Goal: Obtain resource: Download file/media

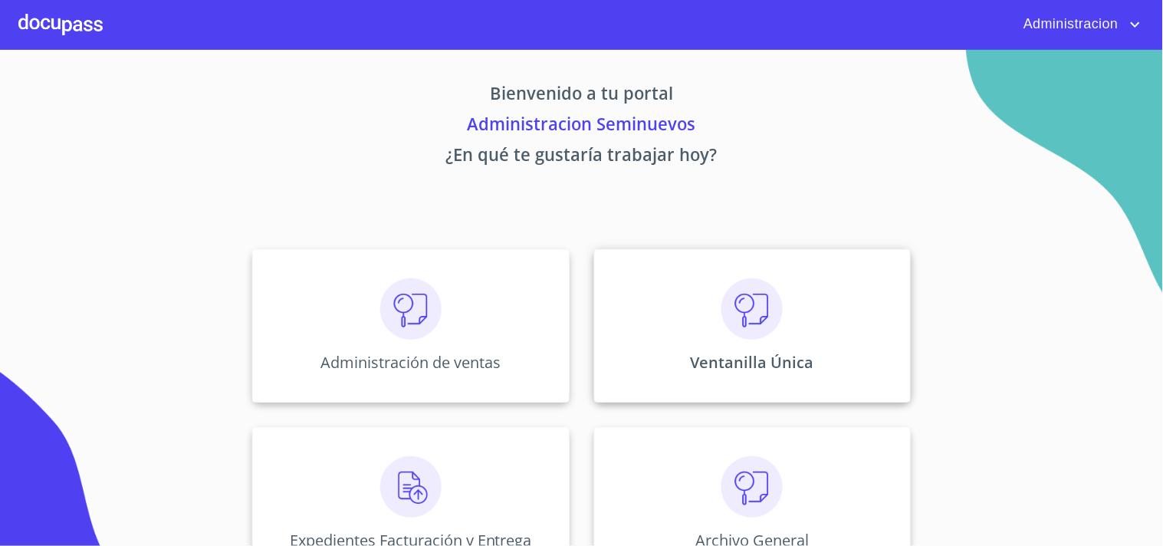
click at [739, 312] on img at bounding box center [751, 308] width 61 height 61
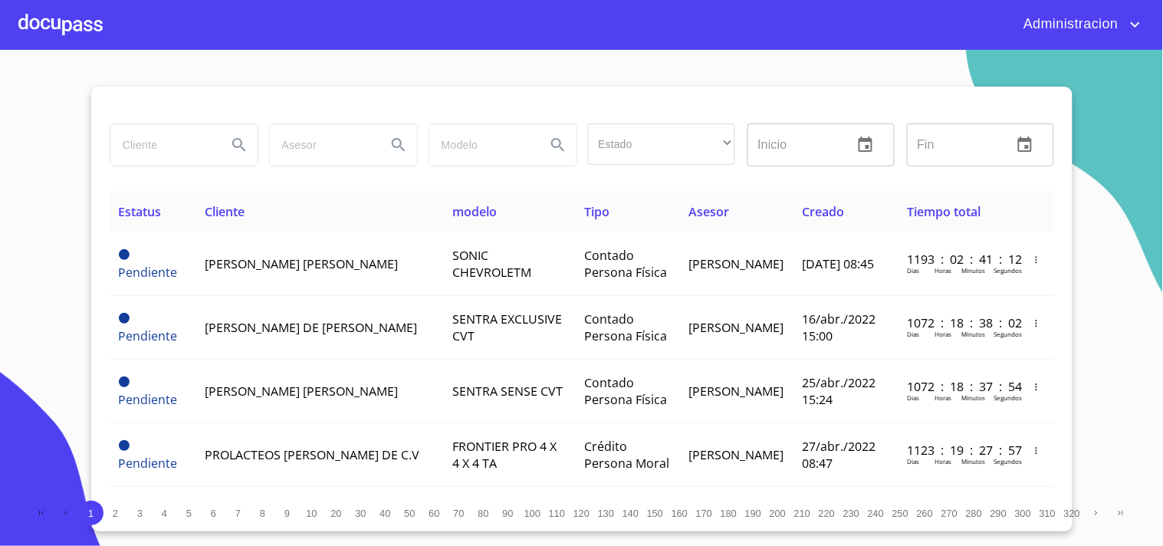
click at [185, 142] on input "search" at bounding box center [162, 144] width 104 height 41
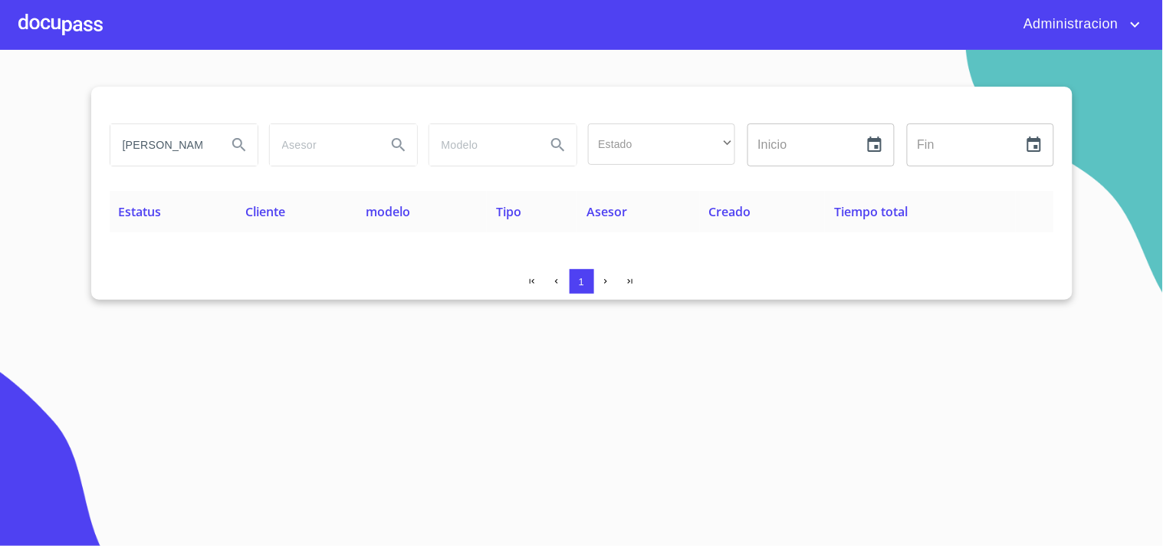
click at [151, 144] on input "GABRFIEL ALEJANDRO" at bounding box center [162, 144] width 104 height 41
type input "GABRIEL ALEJANDRO"
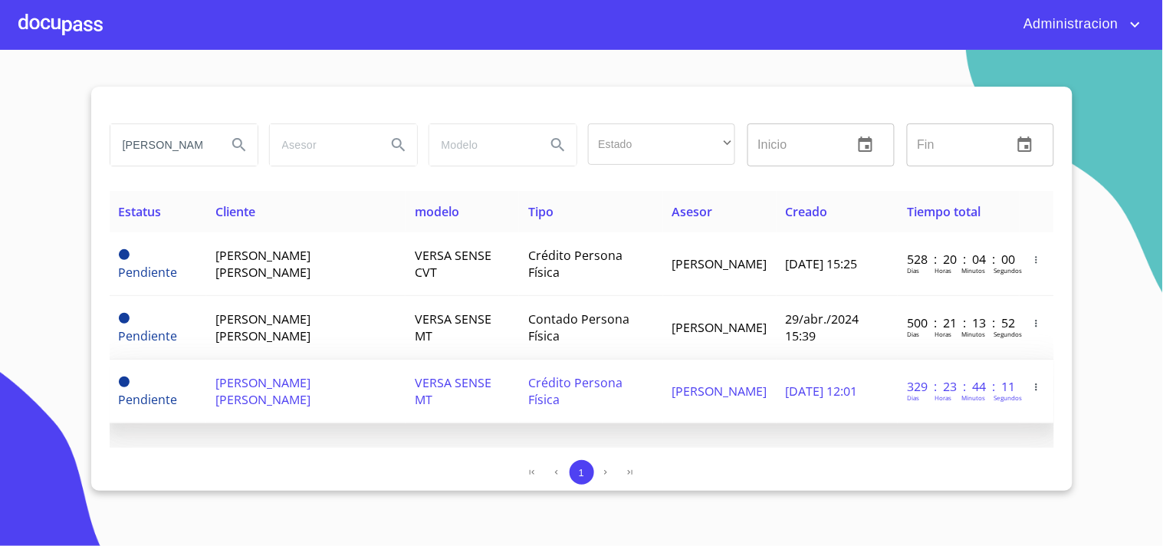
click at [761, 392] on span "Juan Mendoza" at bounding box center [719, 390] width 95 height 17
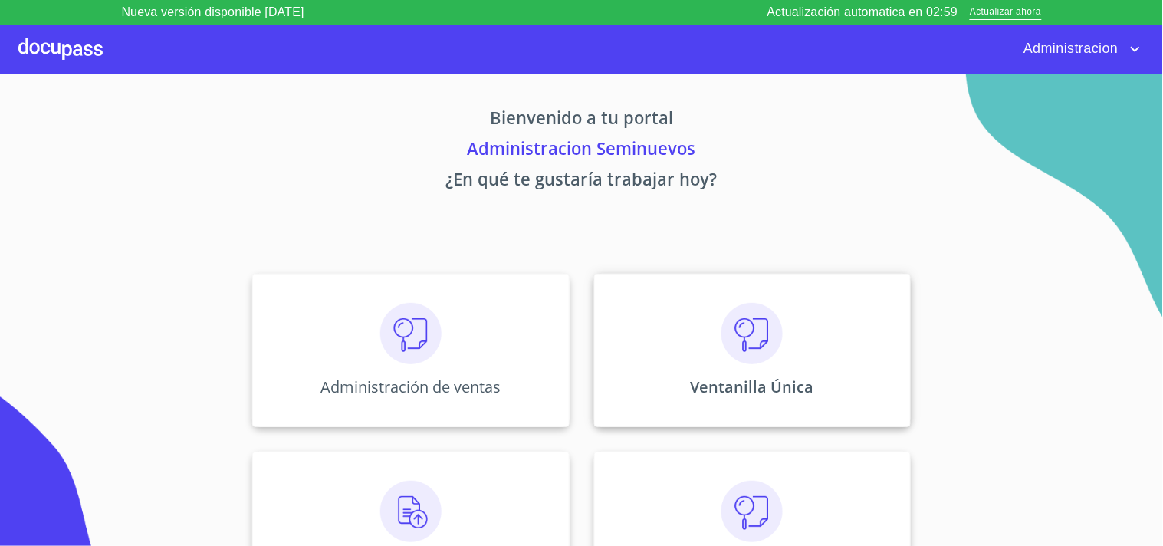
click at [801, 358] on div "Ventanilla Única" at bounding box center [752, 350] width 317 height 153
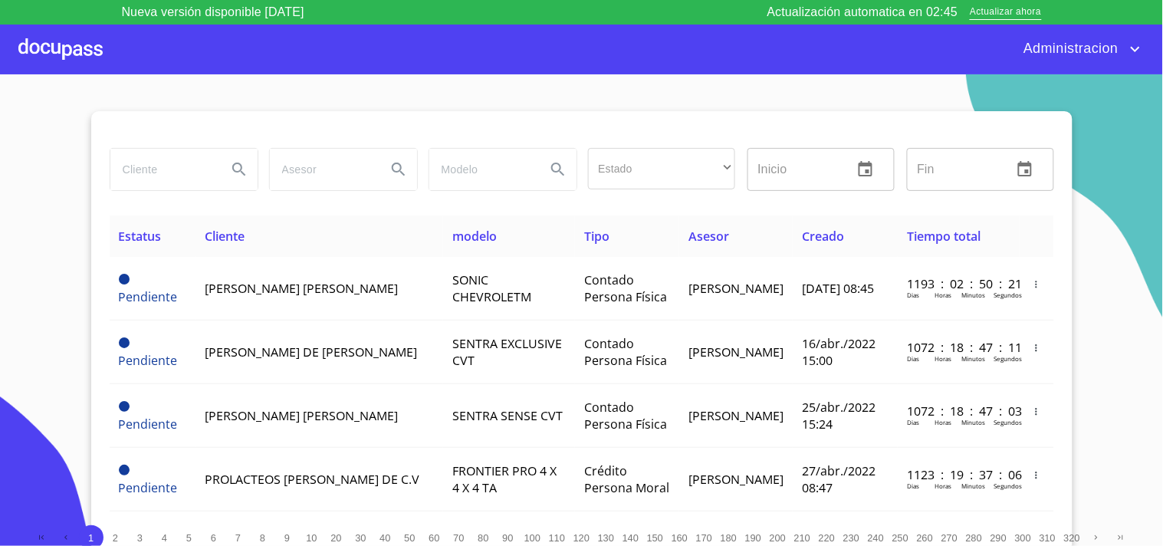
click at [152, 173] on input "search" at bounding box center [162, 169] width 104 height 41
type input "ZAMORA VARELA"
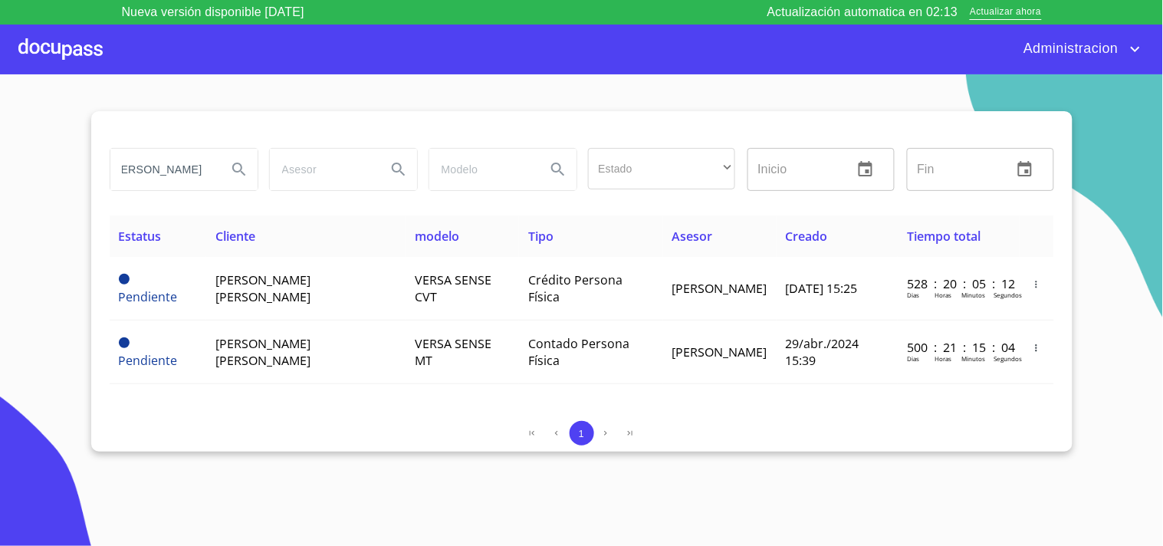
scroll to position [0, 0]
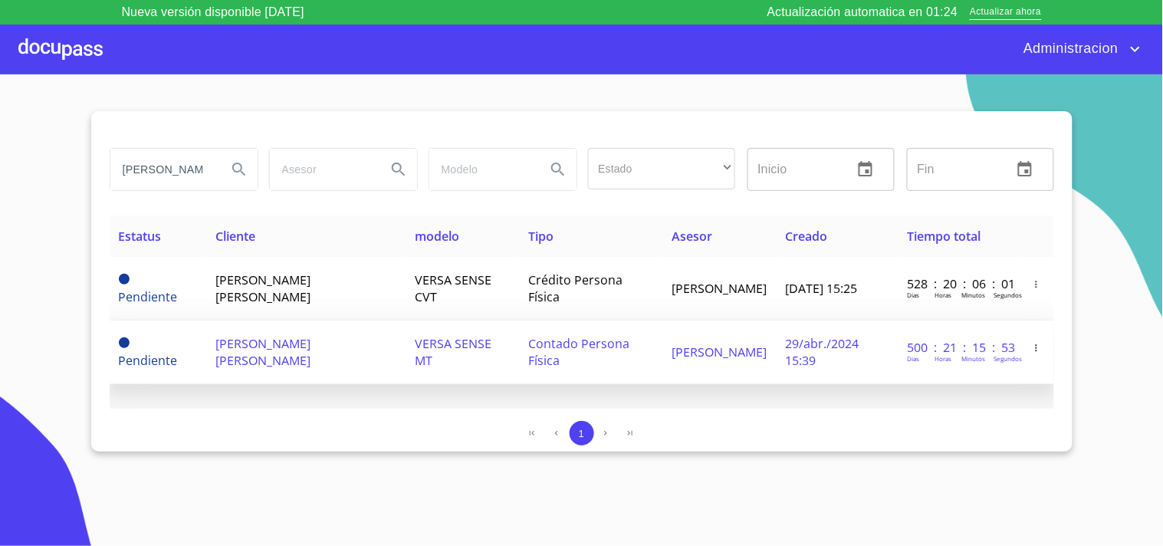
click at [840, 356] on td "29/abr./2024 15:39" at bounding box center [837, 352] width 122 height 64
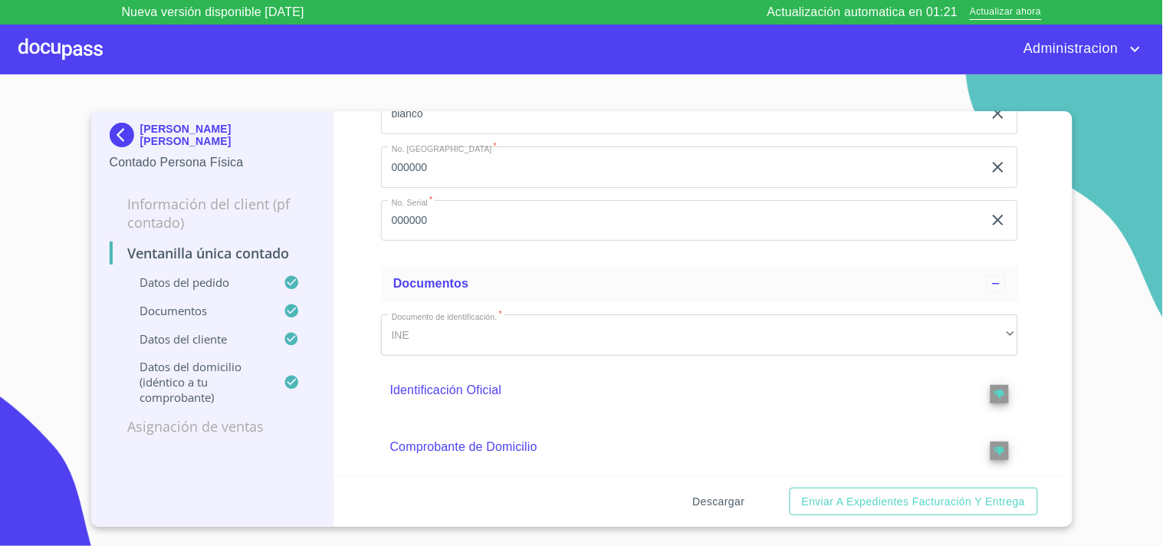
scroll to position [255, 0]
click at [702, 498] on span "Descargar" at bounding box center [719, 501] width 52 height 19
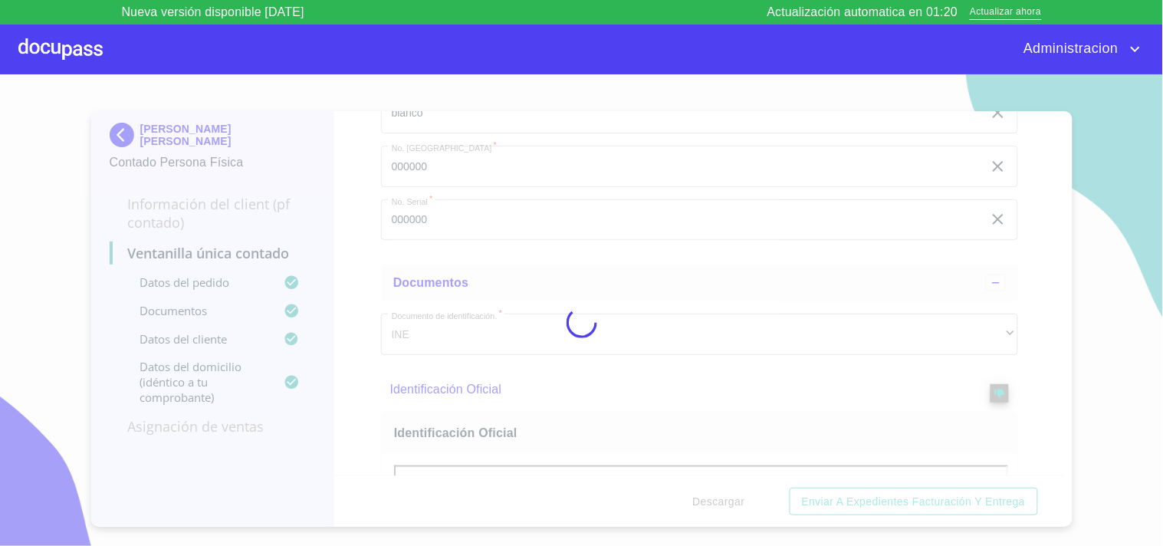
scroll to position [0, 0]
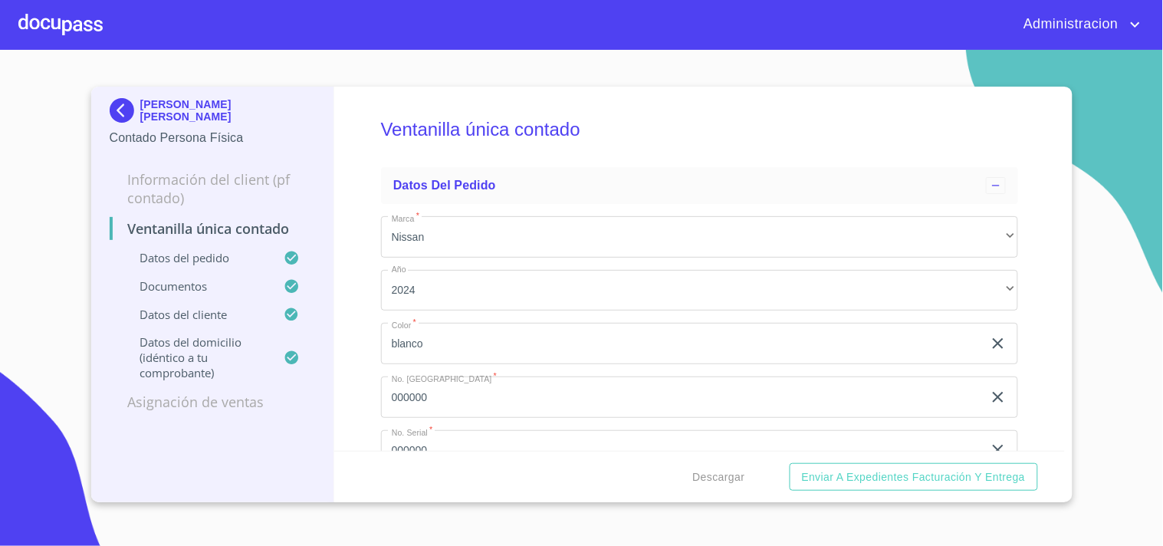
click at [140, 113] on p "[PERSON_NAME] [PERSON_NAME]" at bounding box center [227, 110] width 175 height 25
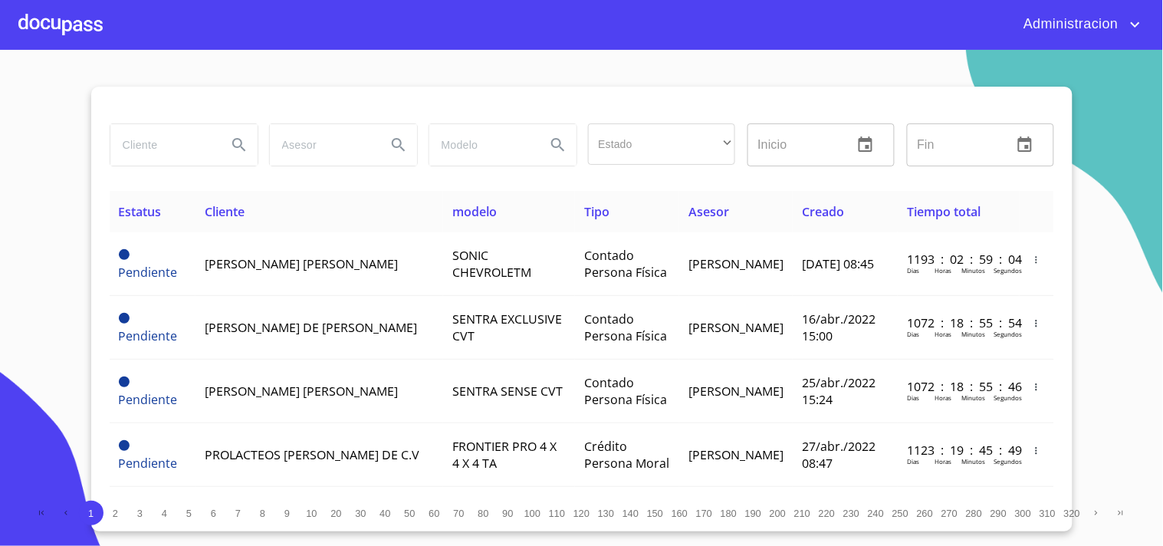
click at [193, 131] on input "search" at bounding box center [162, 144] width 104 height 41
type input "j"
type input "TRINIDAD"
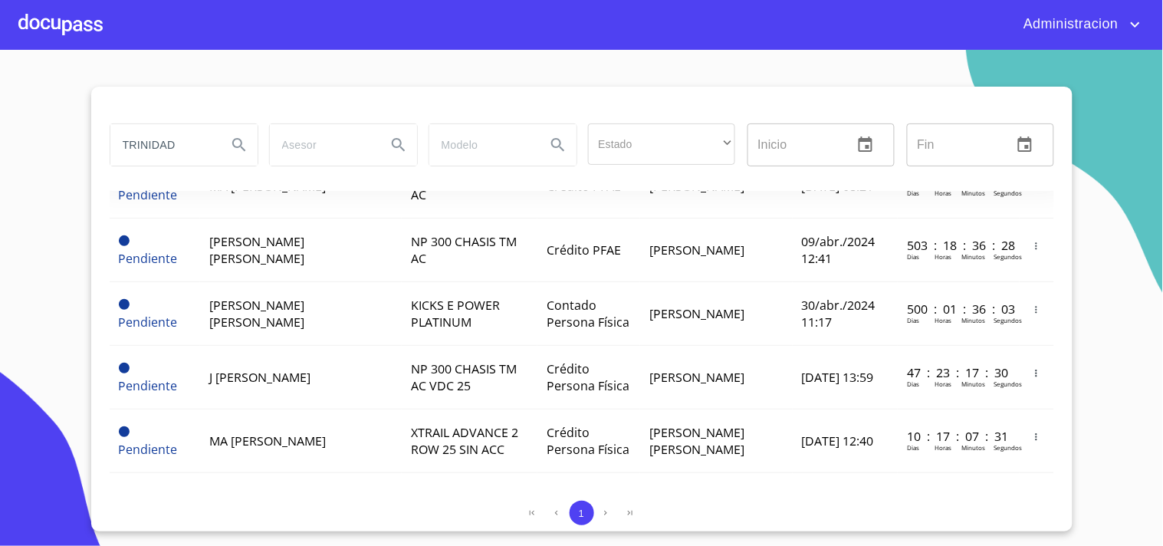
scroll to position [170, 0]
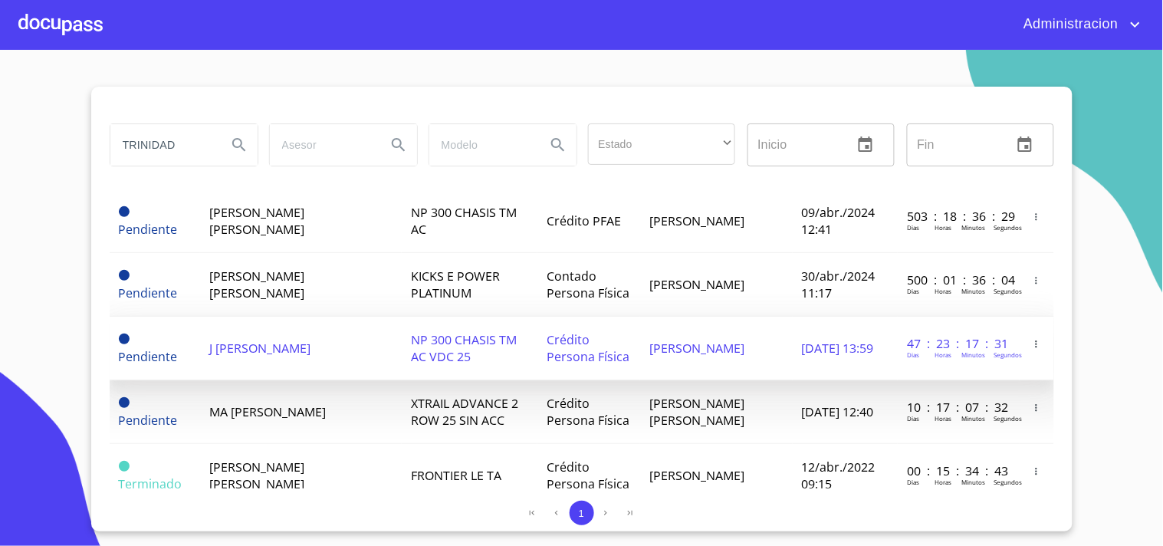
click at [656, 353] on span "[PERSON_NAME]" at bounding box center [696, 347] width 95 height 17
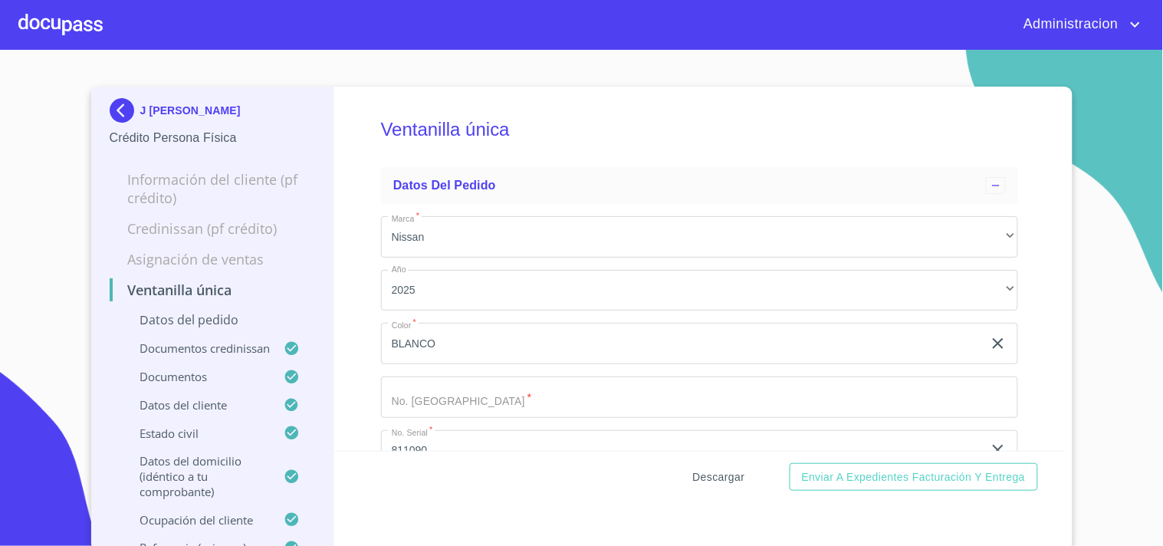
click at [740, 473] on button "Descargar" at bounding box center [719, 477] width 64 height 28
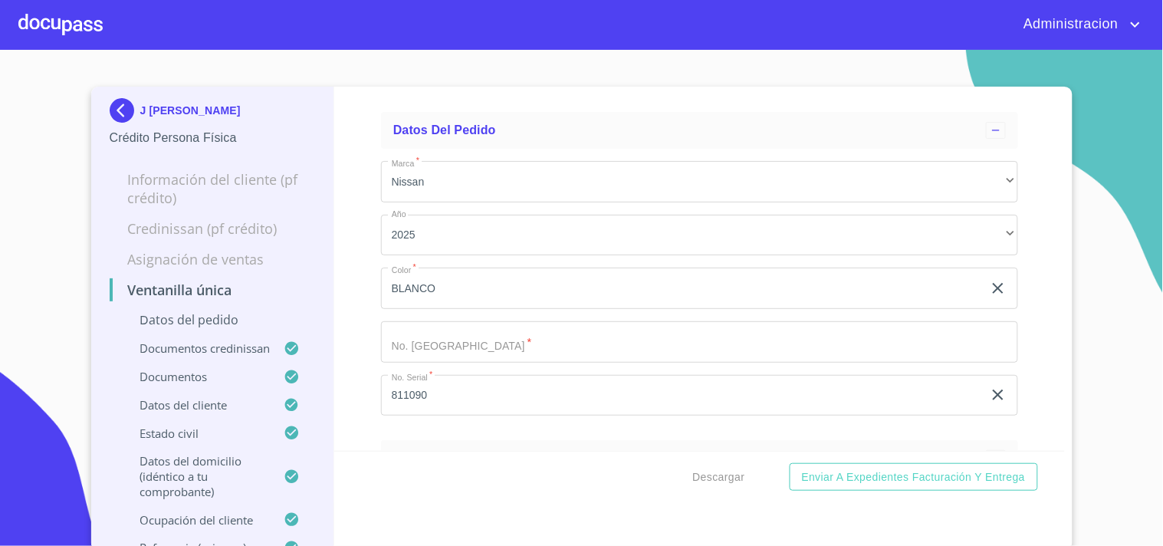
scroll to position [85, 0]
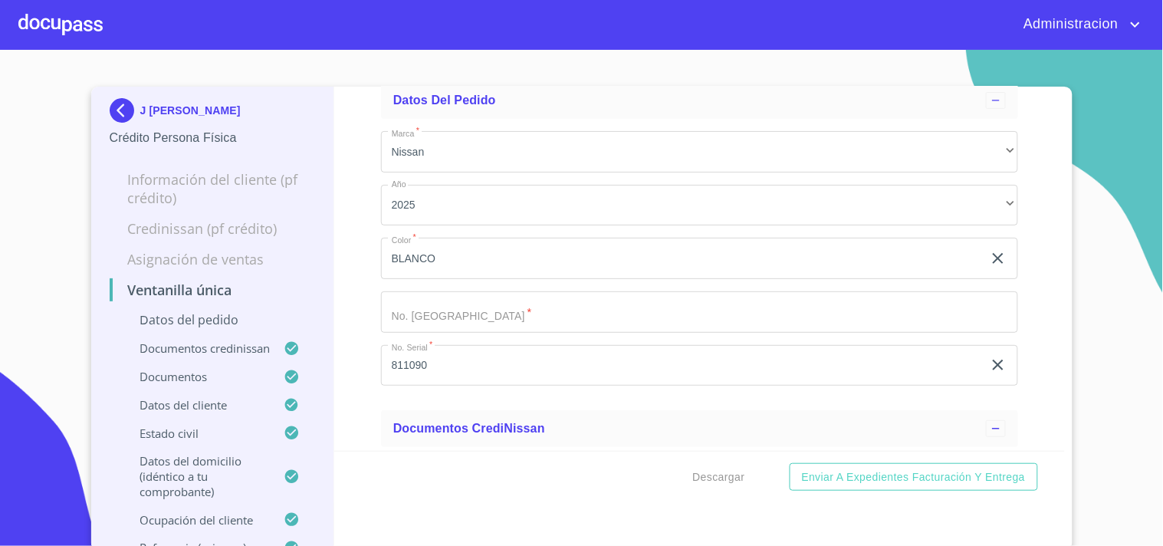
click at [142, 110] on p "J [PERSON_NAME]" at bounding box center [190, 110] width 100 height 12
